Goal: Complete application form

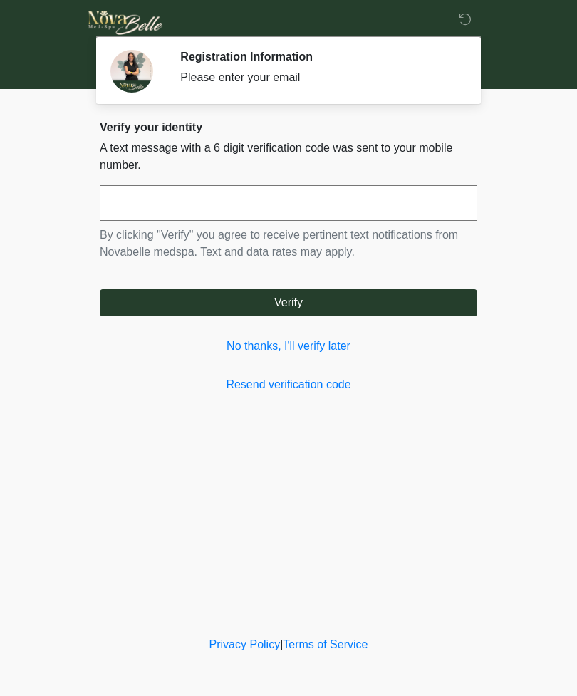
click at [147, 195] on input "text" at bounding box center [289, 203] width 378 height 36
click at [289, 203] on input "******" at bounding box center [289, 203] width 378 height 36
click at [335, 292] on button "Verify" at bounding box center [289, 302] width 378 height 27
click at [368, 197] on input "******" at bounding box center [289, 203] width 378 height 36
type input "******"
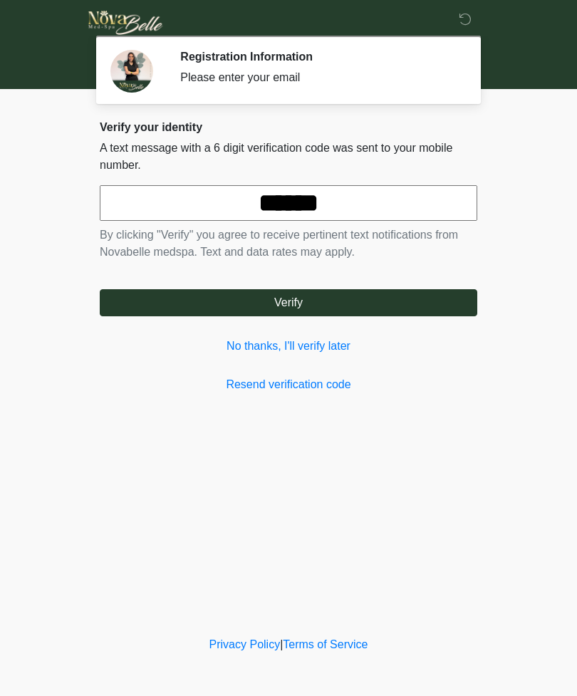
click at [312, 297] on button "Verify" at bounding box center [289, 302] width 378 height 27
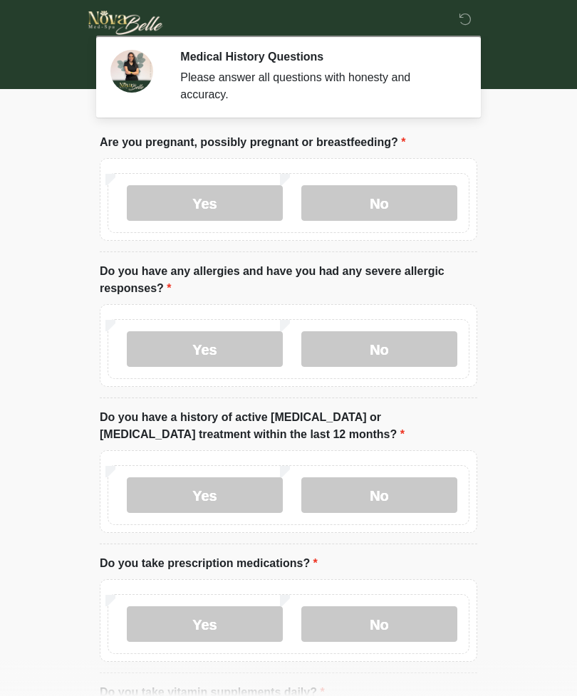
click at [388, 185] on label "No" at bounding box center [379, 203] width 156 height 36
click at [393, 351] on label "No" at bounding box center [379, 349] width 156 height 36
click at [414, 489] on label "No" at bounding box center [379, 495] width 156 height 36
click at [420, 611] on label "No" at bounding box center [379, 624] width 156 height 36
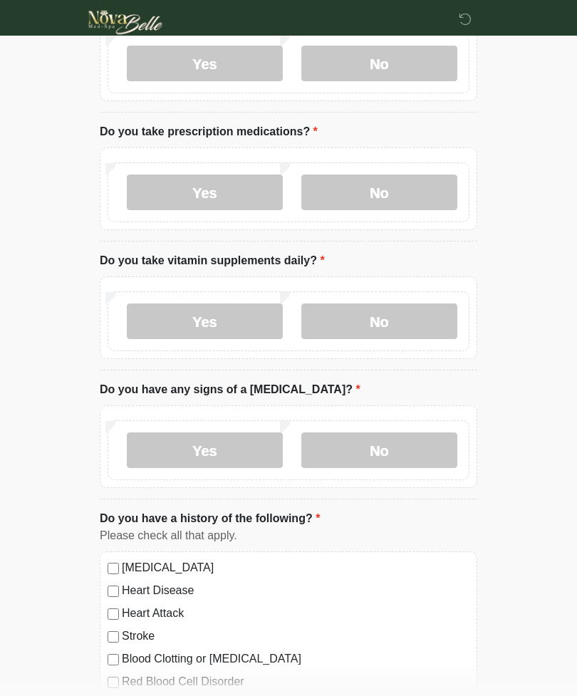
scroll to position [432, 0]
click at [440, 311] on label "No" at bounding box center [379, 321] width 156 height 36
click at [430, 435] on label "No" at bounding box center [379, 450] width 156 height 36
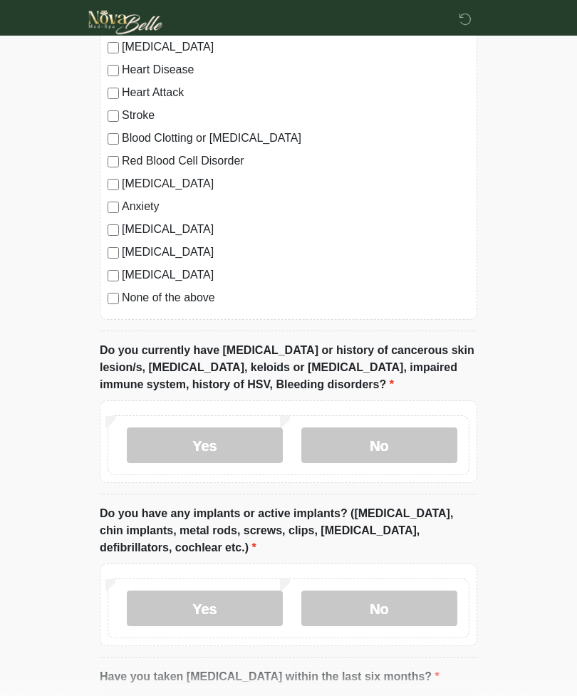
scroll to position [954, 0]
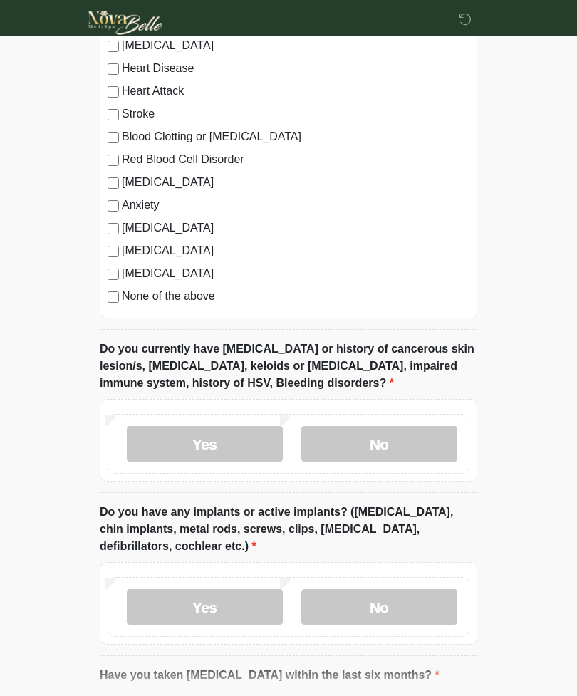
click at [405, 436] on label "No" at bounding box center [379, 444] width 156 height 36
click at [425, 598] on label "No" at bounding box center [379, 607] width 156 height 36
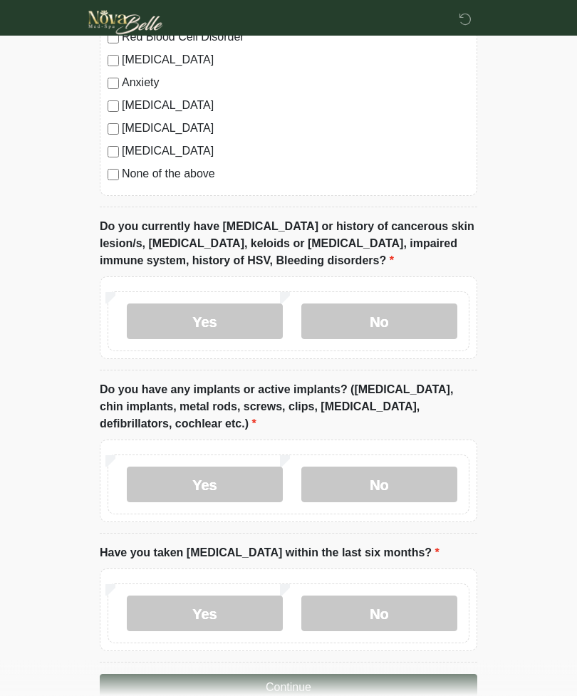
scroll to position [1109, 0]
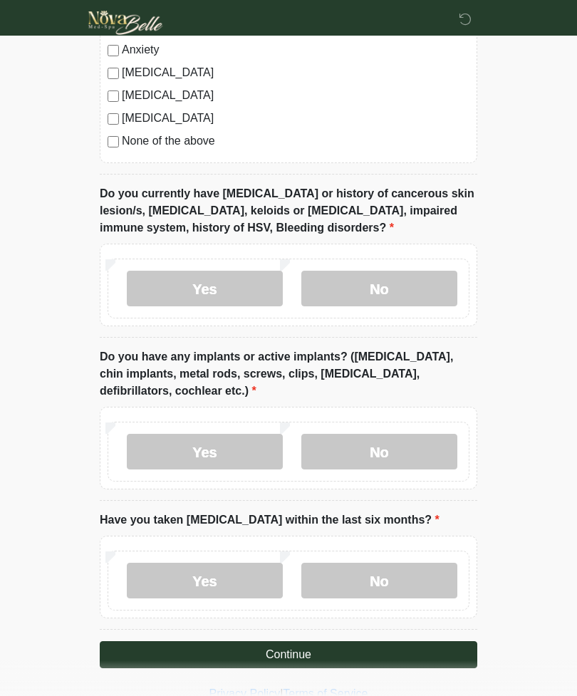
click at [421, 564] on label "No" at bounding box center [379, 581] width 156 height 36
click at [447, 645] on button "Continue" at bounding box center [289, 654] width 378 height 27
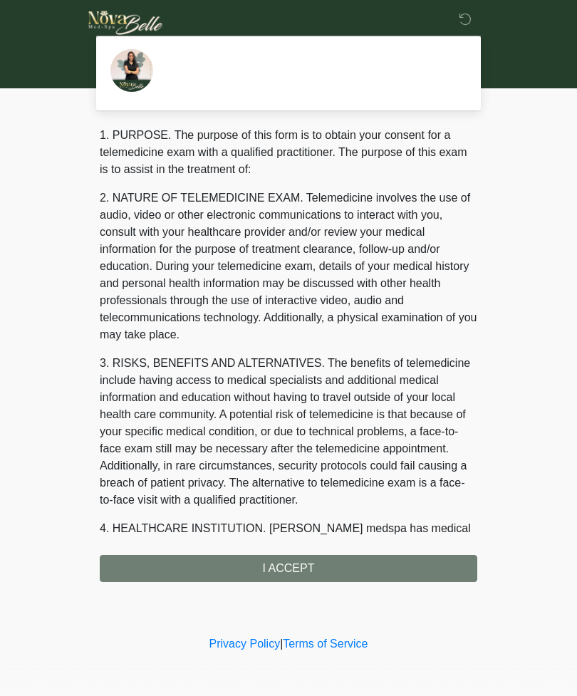
scroll to position [0, 0]
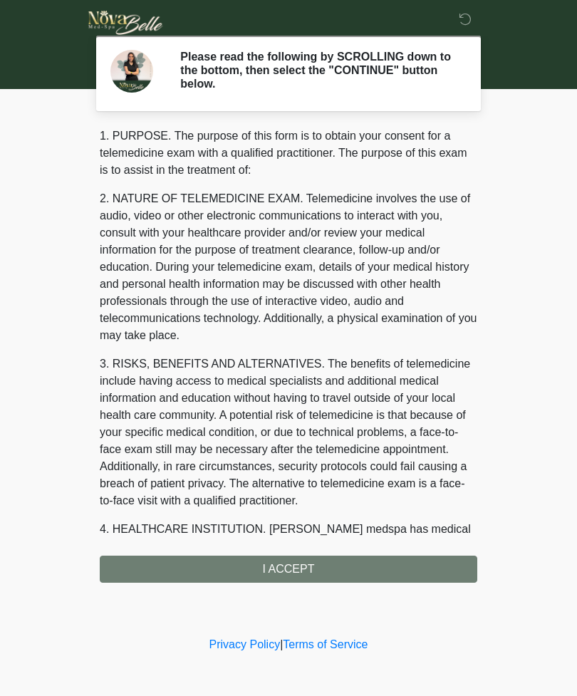
click at [459, 559] on div "1. PURPOSE. The purpose of this form is to obtain your consent for a telemedici…" at bounding box center [289, 355] width 378 height 455
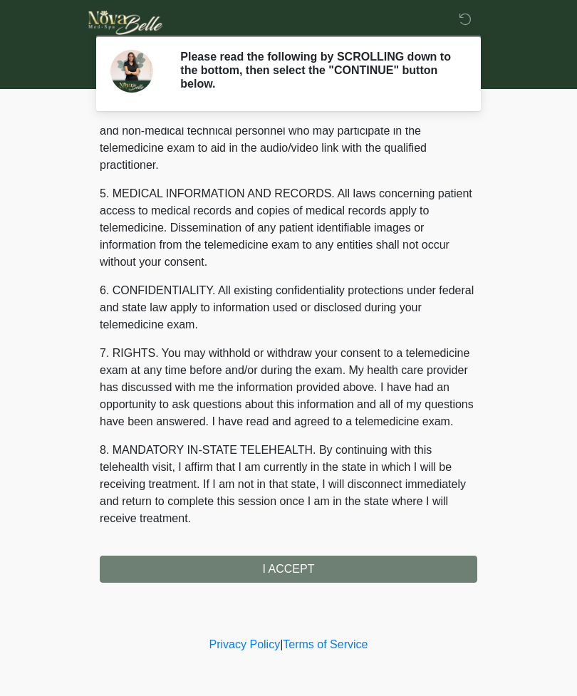
scroll to position [415, 0]
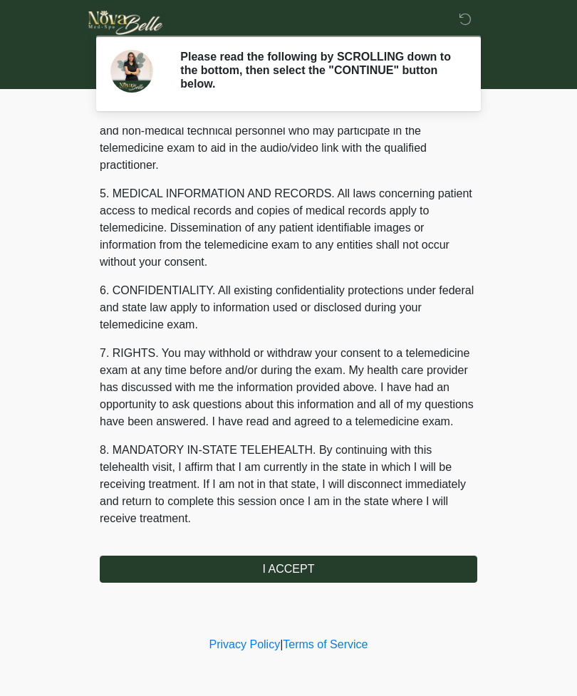
click at [424, 562] on button "I ACCEPT" at bounding box center [289, 569] width 378 height 27
click at [415, 556] on button "I ACCEPT" at bounding box center [289, 569] width 378 height 27
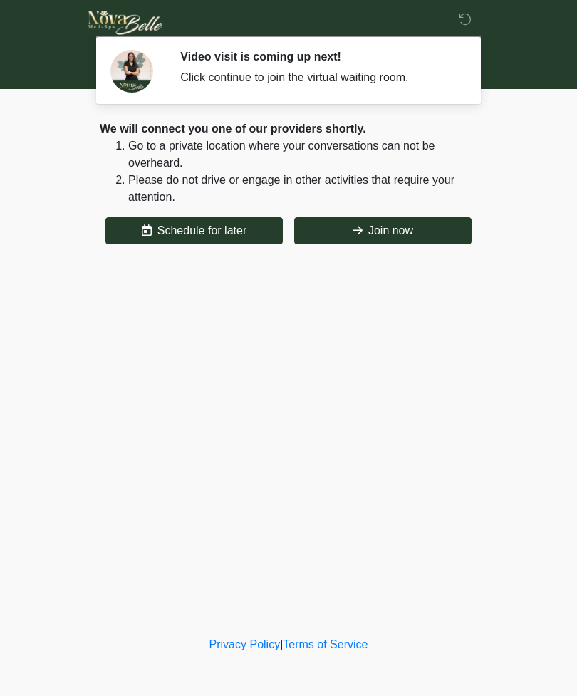
click at [425, 223] on button "Join now" at bounding box center [382, 230] width 177 height 27
